Goal: Navigation & Orientation: Find specific page/section

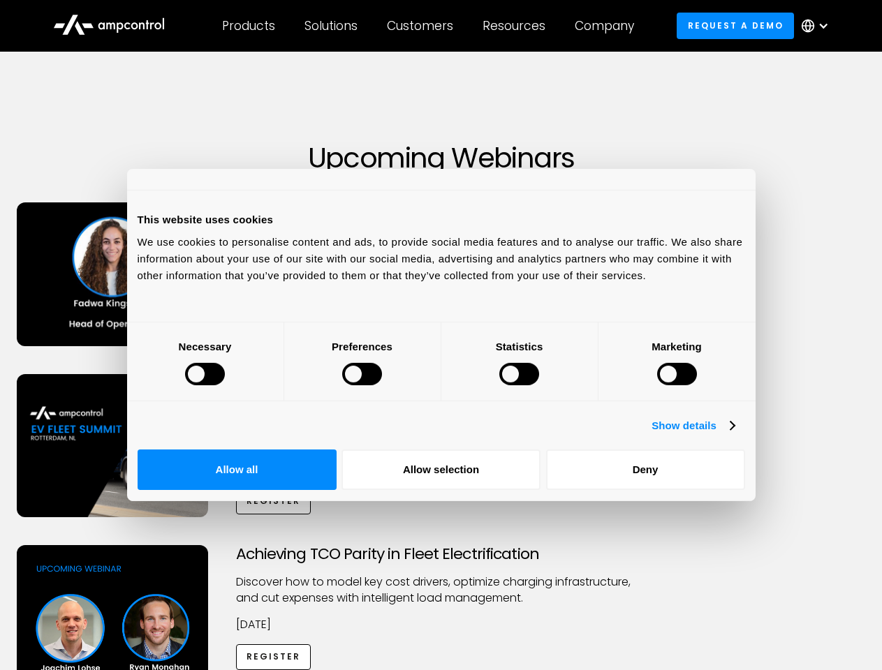
click at [225, 385] on div at bounding box center [205, 374] width 40 height 22
click at [734, 434] on link "Show details" at bounding box center [692, 425] width 82 height 17
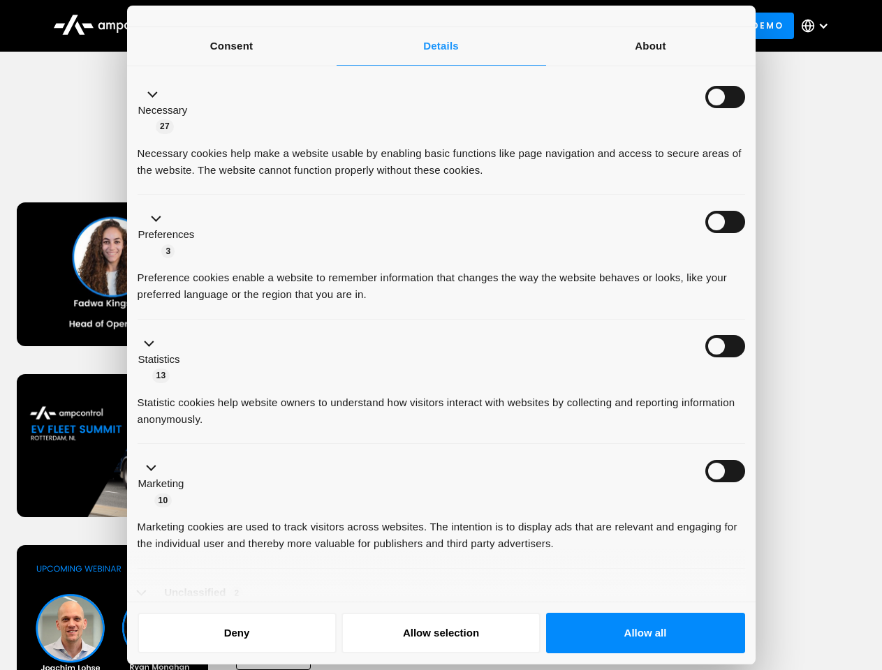
click at [745, 195] on li "Necessary 27 Necessary cookies help make a website usable by enabling basic fun…" at bounding box center [441, 133] width 607 height 125
click at [751, 533] on ul "Necessary 27 Necessary cookies help make a website usable by enabling basic fun…" at bounding box center [441, 358] width 621 height 575
click at [771, 579] on div "Achieving TCO Parity in Fleet Electrification Discover how to model key cost dr…" at bounding box center [441, 654] width 877 height 219
click at [429, 26] on div "Customers" at bounding box center [420, 25] width 66 height 15
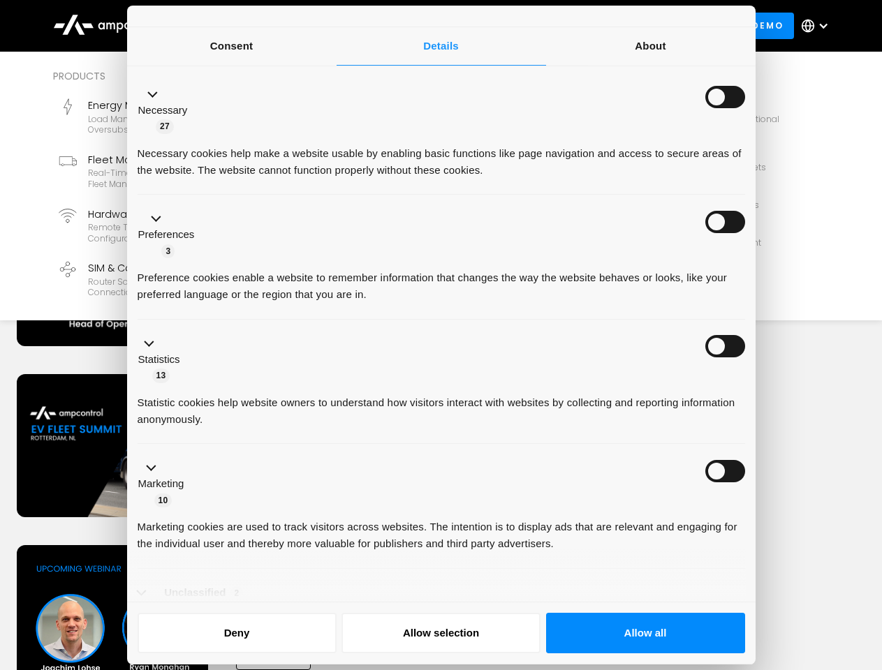
click at [248, 26] on div "Products" at bounding box center [248, 25] width 53 height 15
